Goal: Information Seeking & Learning: Learn about a topic

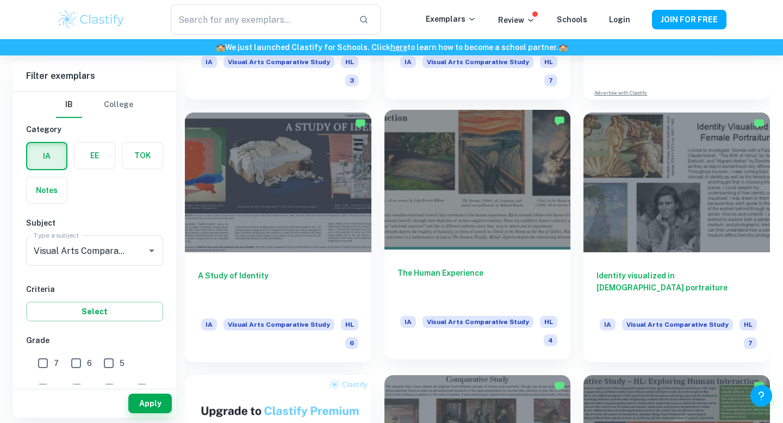
scroll to position [517, 0]
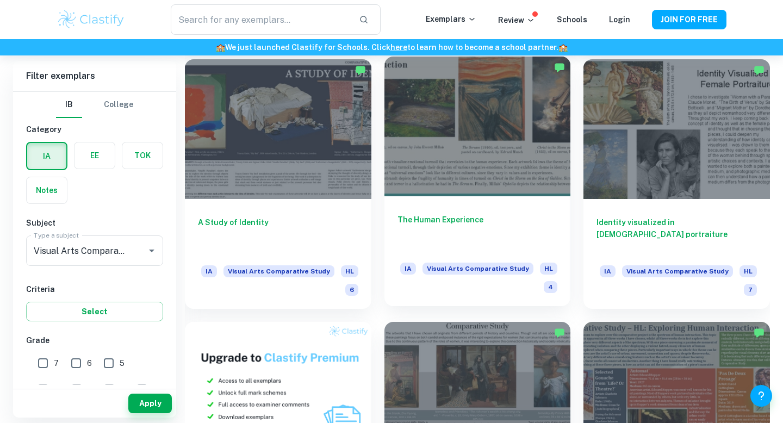
click at [467, 133] on div at bounding box center [478, 127] width 187 height 140
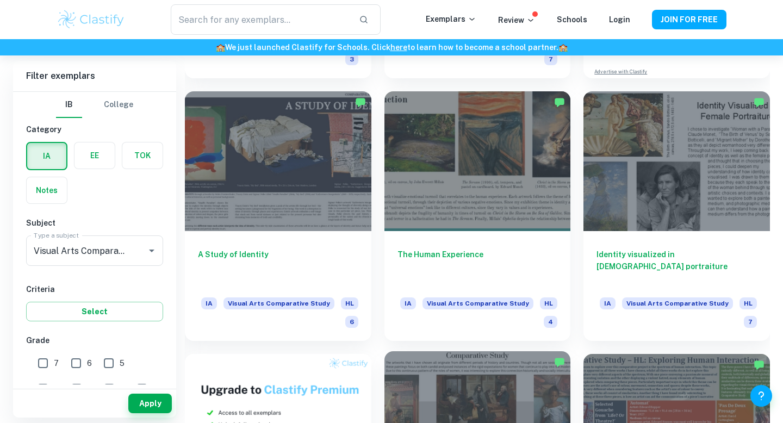
scroll to position [483, 0]
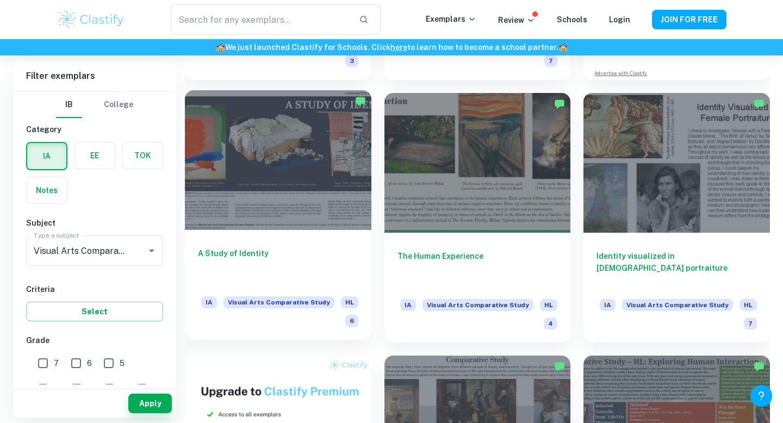
click at [219, 126] on div at bounding box center [278, 160] width 187 height 140
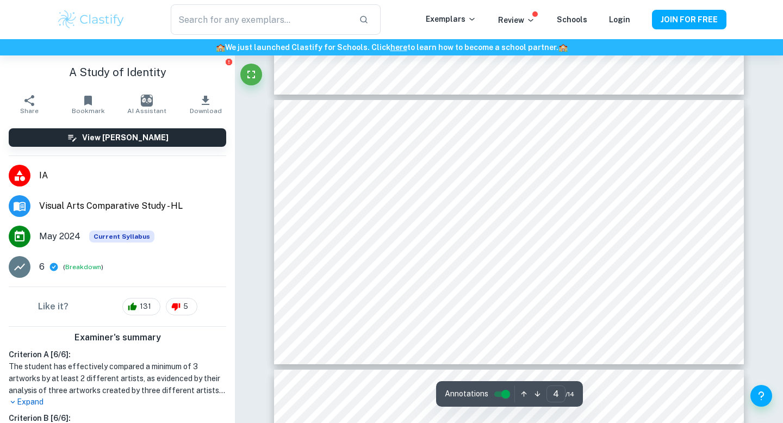
scroll to position [931, 0]
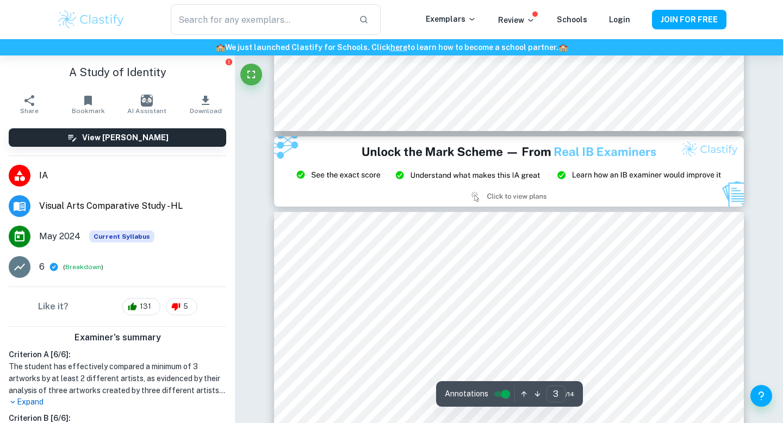
type input "2"
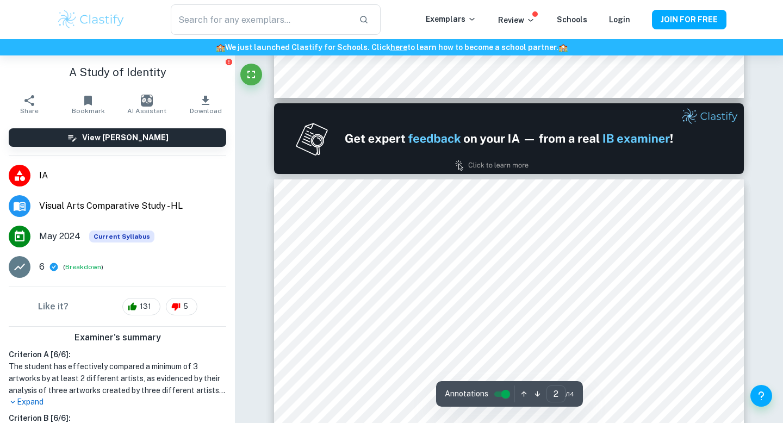
scroll to position [359, 0]
